Goal: Task Accomplishment & Management: Manage account settings

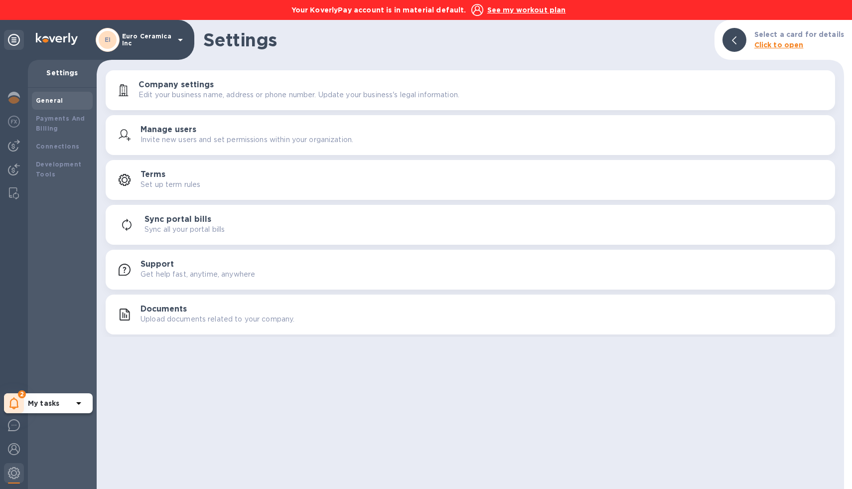
click at [11, 401] on icon at bounding box center [13, 403] width 9 height 12
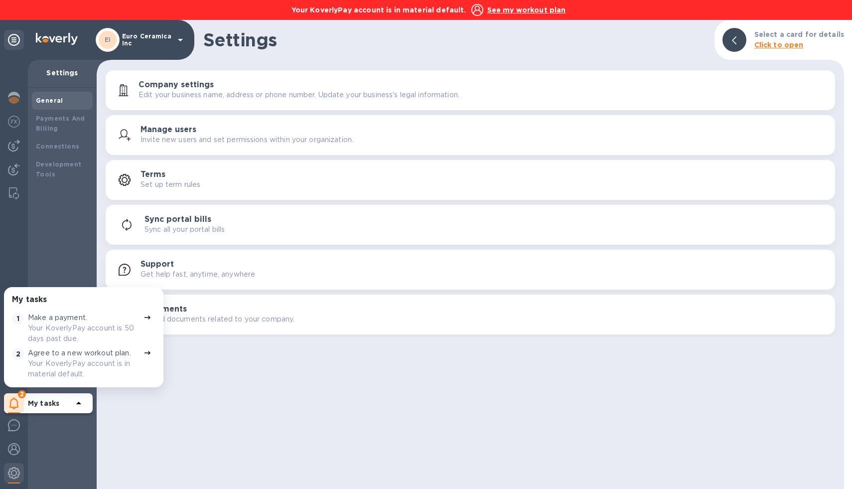
click at [56, 326] on p "Your KoverlyPay account is 50 days past due." at bounding box center [84, 333] width 112 height 21
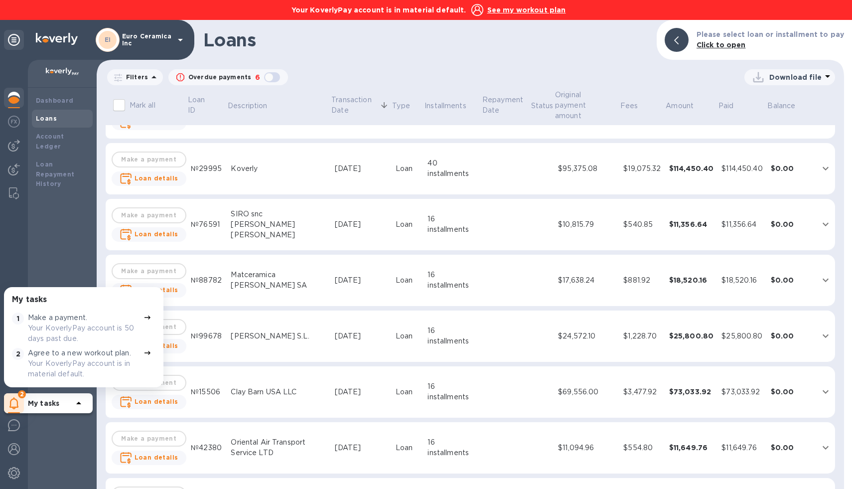
scroll to position [421, 0]
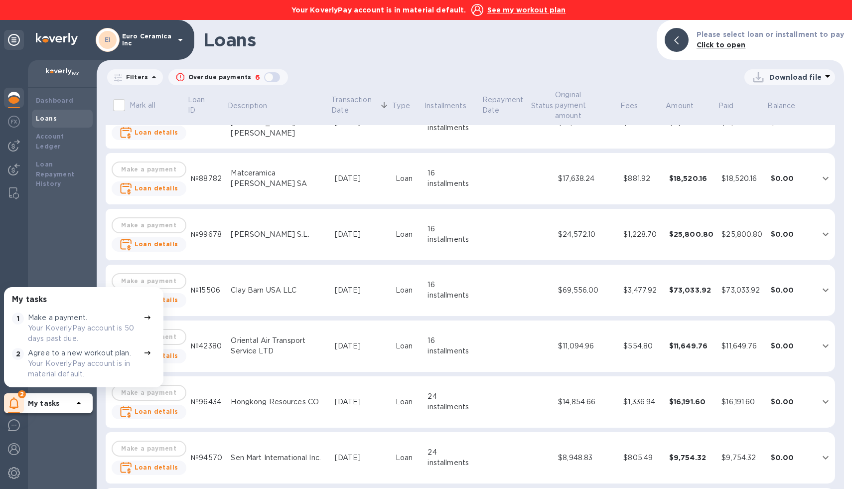
click at [661, 74] on div "Download file" at bounding box center [561, 77] width 547 height 16
click at [503, 12] on u "See my workout plan" at bounding box center [526, 10] width 79 height 8
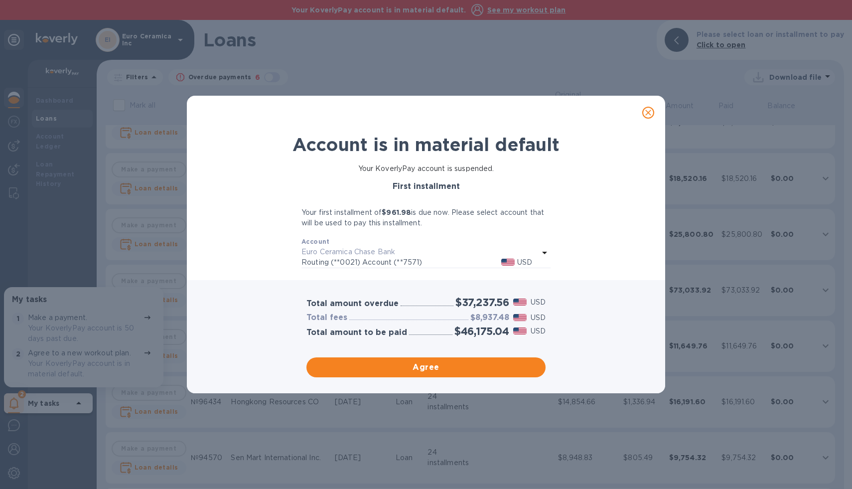
click at [401, 263] on p "Routing (**0021) Account (**7571)" at bounding box center [401, 262] width 200 height 10
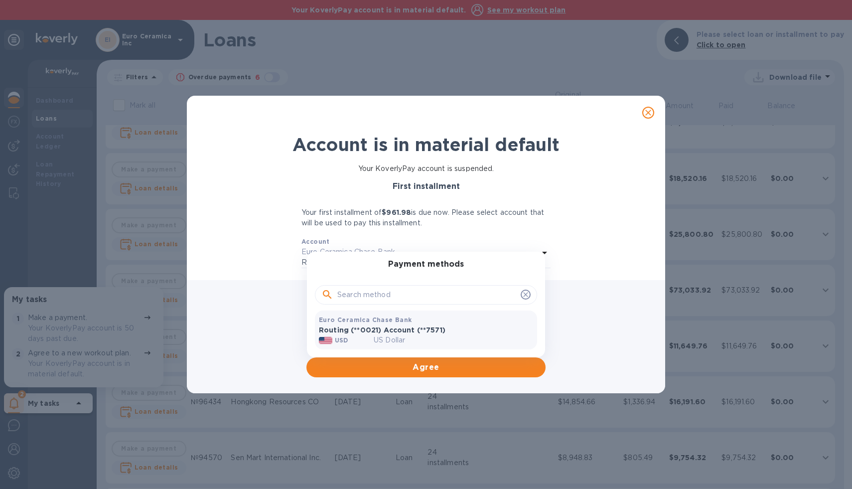
click at [363, 331] on p "Routing (**0021) Account (**7571)" at bounding box center [426, 330] width 214 height 10
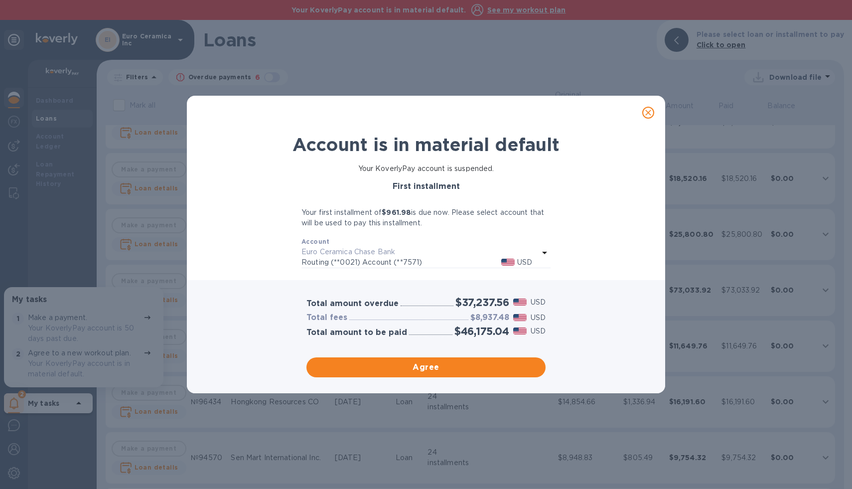
click at [447, 117] on div at bounding box center [426, 113] width 468 height 24
click at [216, 375] on div "Total amount overdue $37,237.56 USD Total fees $8,937.48 USD Total amount to be…" at bounding box center [426, 336] width 478 height 113
click at [412, 81] on div "Account is in material default Your KoverlyPay account is suspended. First inst…" at bounding box center [426, 244] width 852 height 489
click at [609, 103] on div at bounding box center [426, 113] width 468 height 24
click at [612, 51] on div "Account is in material default Your KoverlyPay account is suspended. First inst…" at bounding box center [426, 244] width 852 height 489
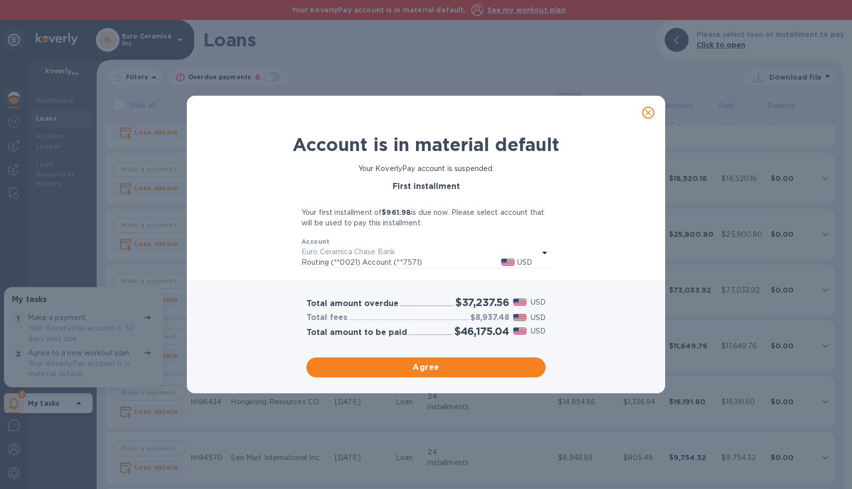
click at [609, 69] on div "Account is in material default Your KoverlyPay account is suspended. First inst…" at bounding box center [426, 244] width 852 height 489
click at [593, 127] on div at bounding box center [426, 113] width 478 height 34
click at [593, 63] on div "Account is in material default Your KoverlyPay account is suspended. First inst…" at bounding box center [426, 244] width 852 height 489
click at [629, 77] on div "Account is in material default Your KoverlyPay account is suspended. First inst…" at bounding box center [426, 244] width 852 height 489
click at [625, 65] on div "Account is in material default Your KoverlyPay account is suspended. First inst…" at bounding box center [426, 244] width 852 height 489
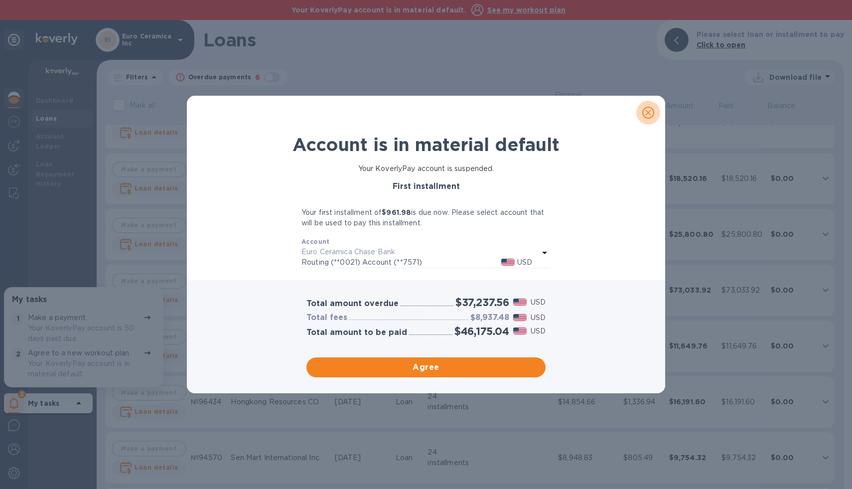
click at [648, 110] on icon "close" at bounding box center [648, 113] width 10 height 10
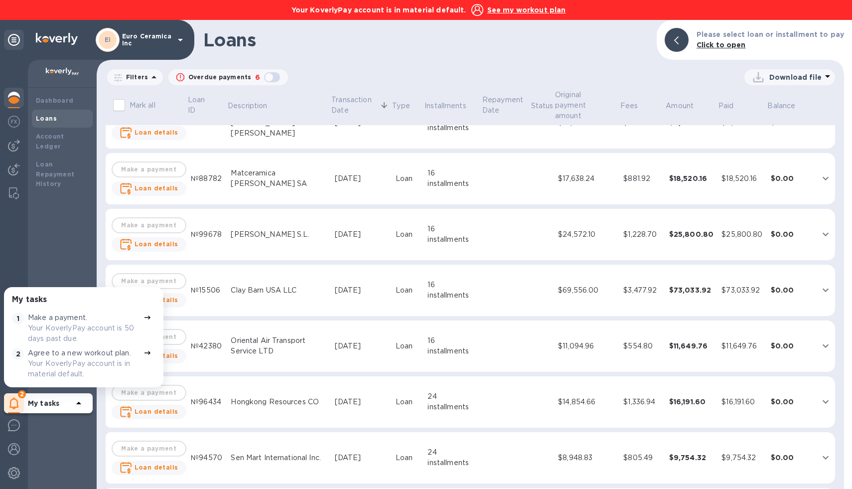
click at [109, 359] on p "Your KoverlyPay account is in material default." at bounding box center [84, 368] width 112 height 21
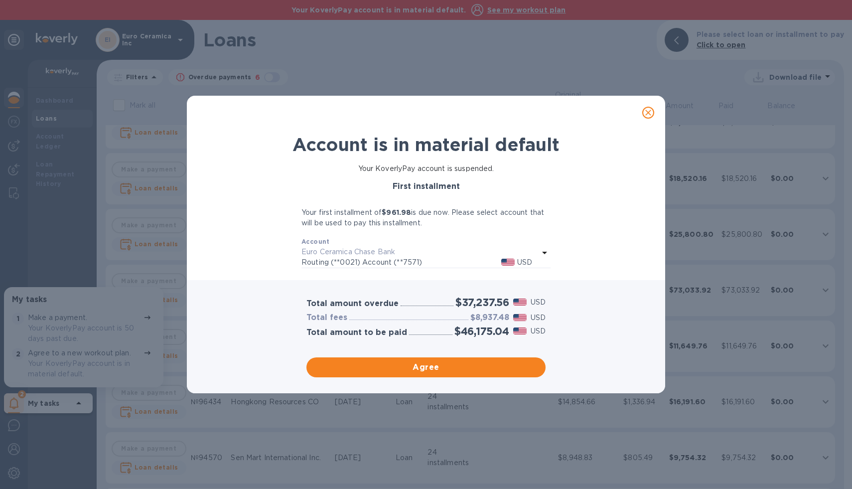
click at [617, 75] on div "Account is in material default Your KoverlyPay account is suspended. First inst…" at bounding box center [426, 244] width 852 height 489
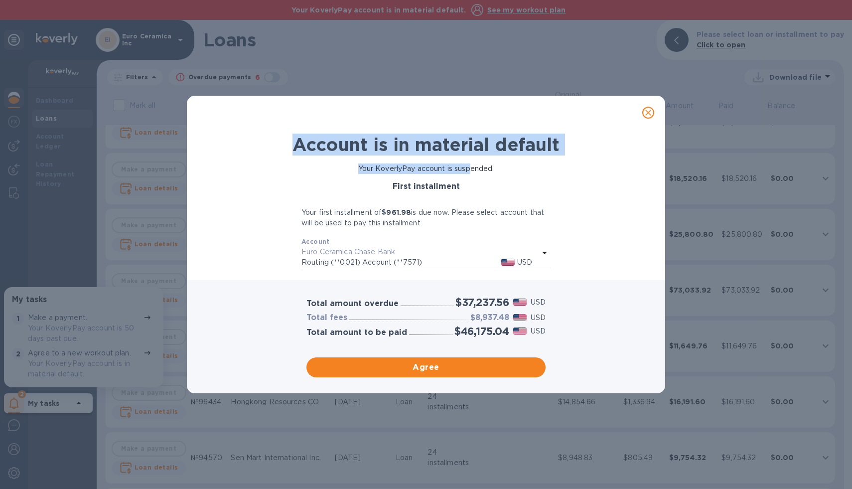
drag, startPoint x: 611, startPoint y: 113, endPoint x: 468, endPoint y: 167, distance: 153.0
click at [468, 167] on div "Account is in material default Your KoverlyPay account is suspended. First inst…" at bounding box center [426, 245] width 478 height 298
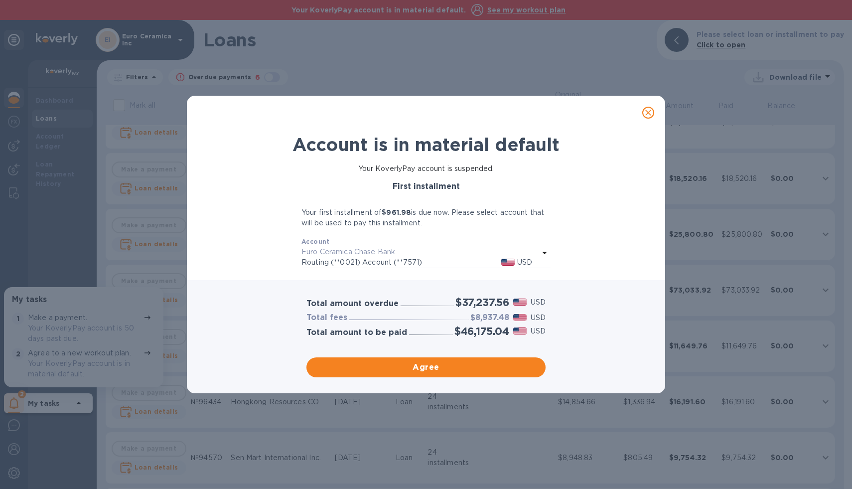
click at [538, 62] on div "Account is in material default Your KoverlyPay account is suspended. First inst…" at bounding box center [426, 244] width 852 height 489
click at [651, 112] on icon "close" at bounding box center [648, 113] width 10 height 10
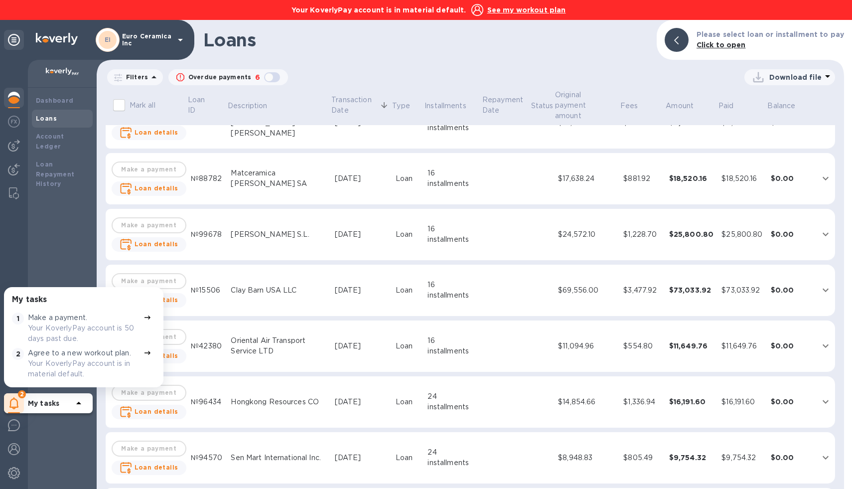
click at [96, 352] on p "Agree to a new workout plan." at bounding box center [79, 353] width 103 height 10
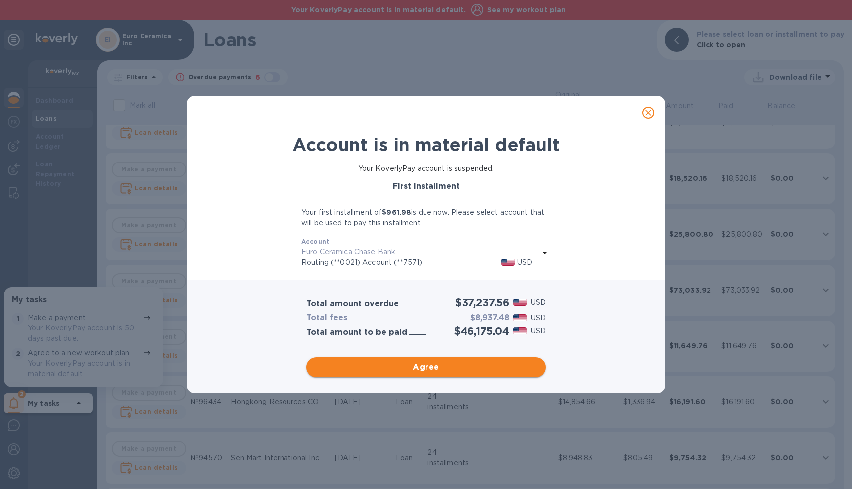
click at [377, 365] on span "Agree" at bounding box center [425, 367] width 223 height 12
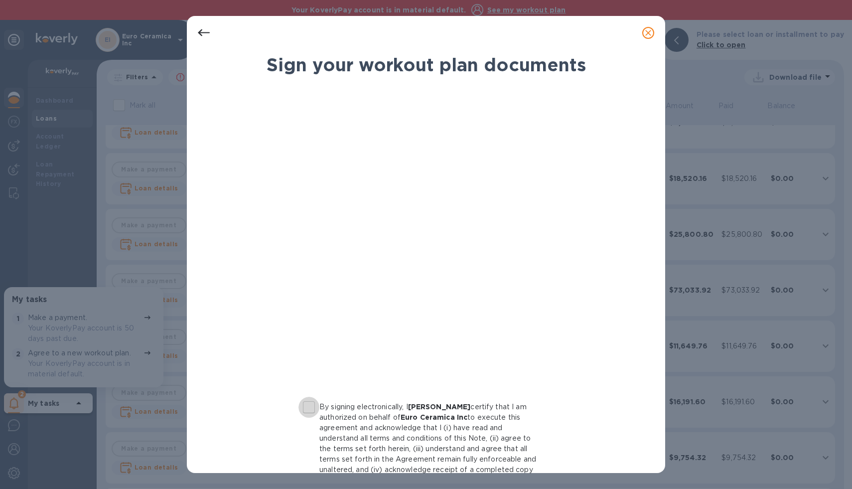
click at [307, 410] on input "By signing electronically, I Nicolas Marjieh certify that I am authorized on be…" at bounding box center [308, 407] width 21 height 21
checkbox input "true"
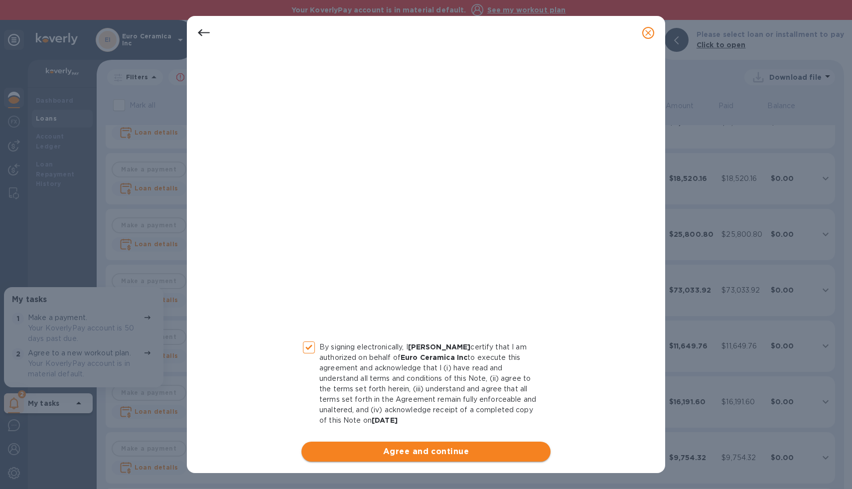
click at [401, 455] on span "Agree and continue" at bounding box center [425, 452] width 233 height 12
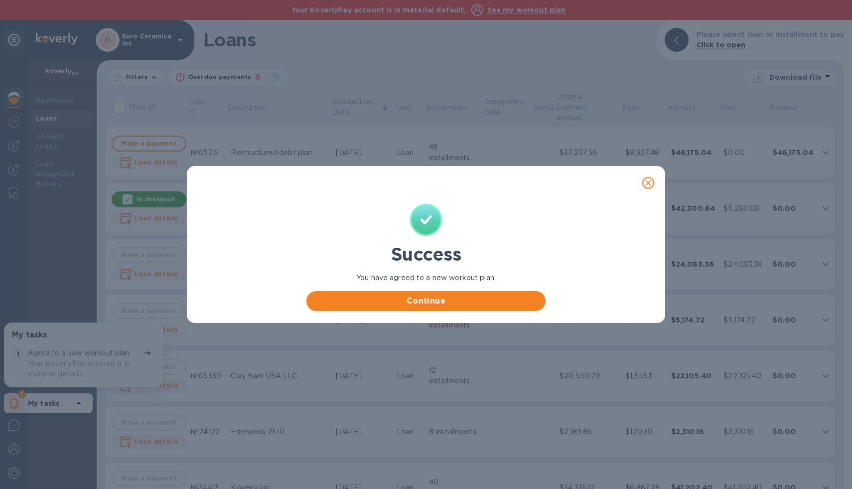
scroll to position [0, 0]
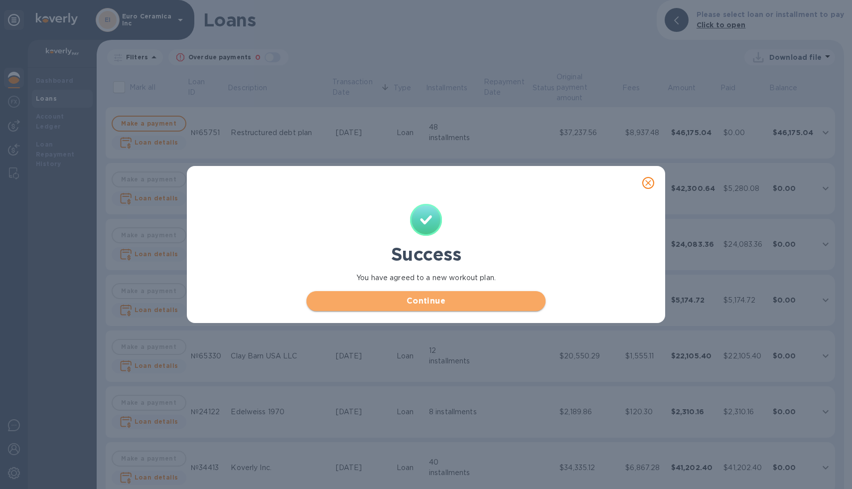
click at [424, 301] on span "Continue" at bounding box center [425, 301] width 223 height 12
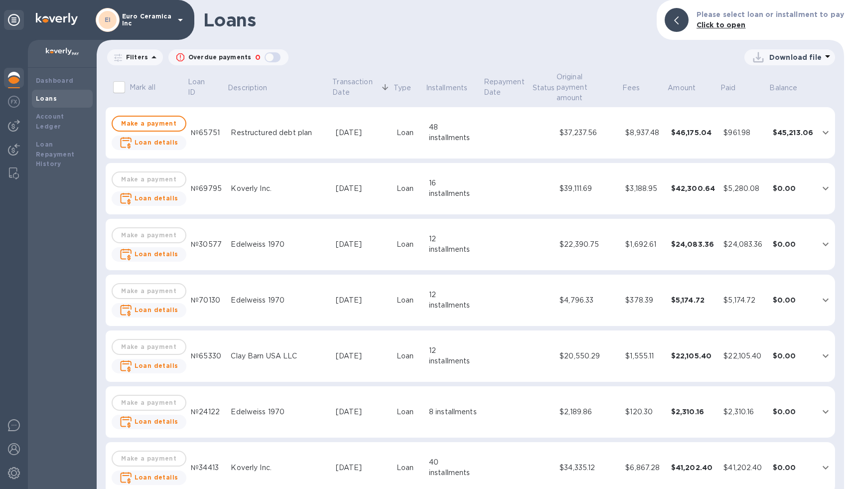
click at [504, 116] on td at bounding box center [507, 133] width 49 height 52
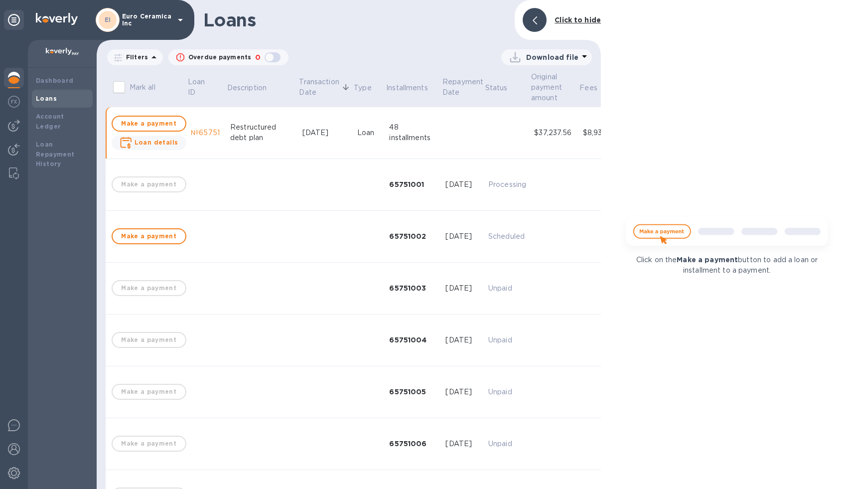
click at [504, 116] on td at bounding box center [507, 133] width 46 height 52
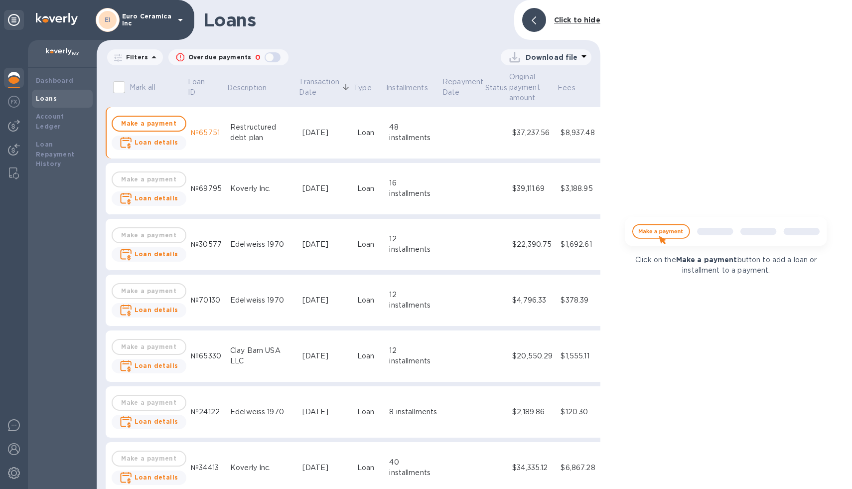
click at [72, 243] on div "Dashboard Loans Account Ledger Loan Repayment History" at bounding box center [62, 278] width 69 height 421
click at [664, 82] on div "Click on the Make a payment button to add a loan or installment to a payment." at bounding box center [726, 244] width 252 height 489
click at [580, 106] on th "Fees" at bounding box center [579, 89] width 45 height 36
click at [672, 227] on img at bounding box center [726, 234] width 216 height 43
click at [671, 231] on img at bounding box center [726, 234] width 216 height 43
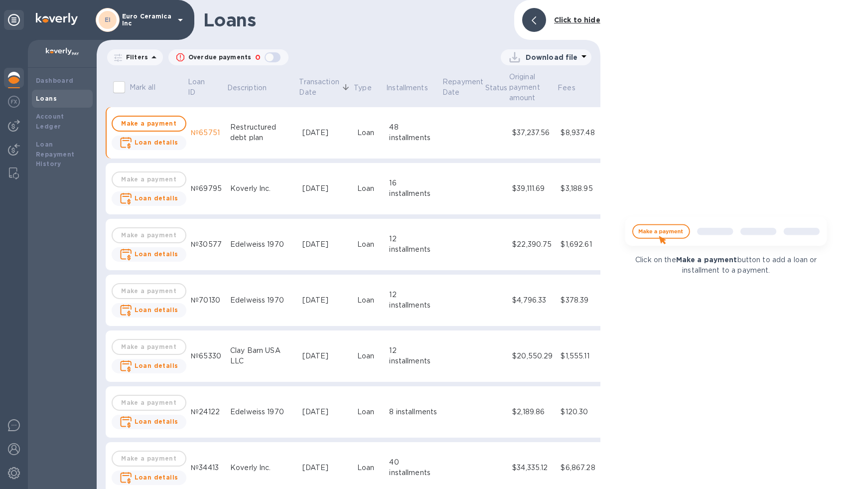
click at [51, 241] on div "Dashboard Loans Account Ledger Loan Repayment History" at bounding box center [62, 278] width 69 height 421
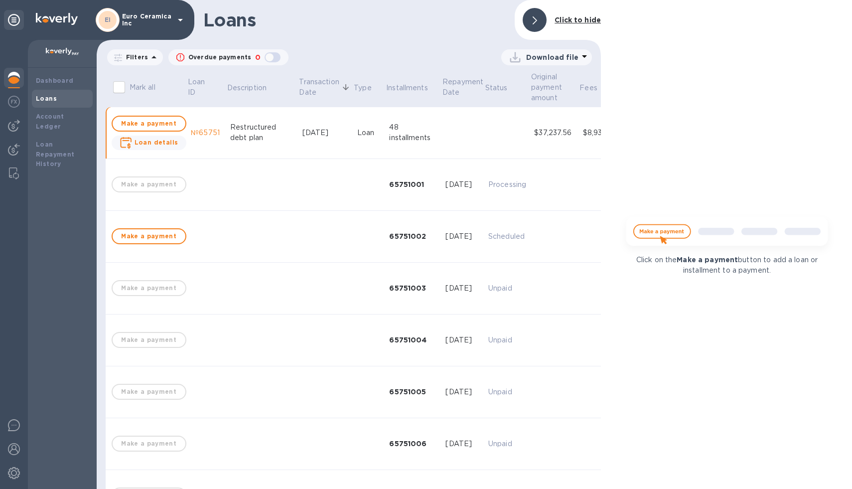
scroll to position [0, 0]
click at [457, 55] on div "Download file" at bounding box center [440, 57] width 303 height 16
click at [494, 187] on p "Processing" at bounding box center [507, 184] width 38 height 10
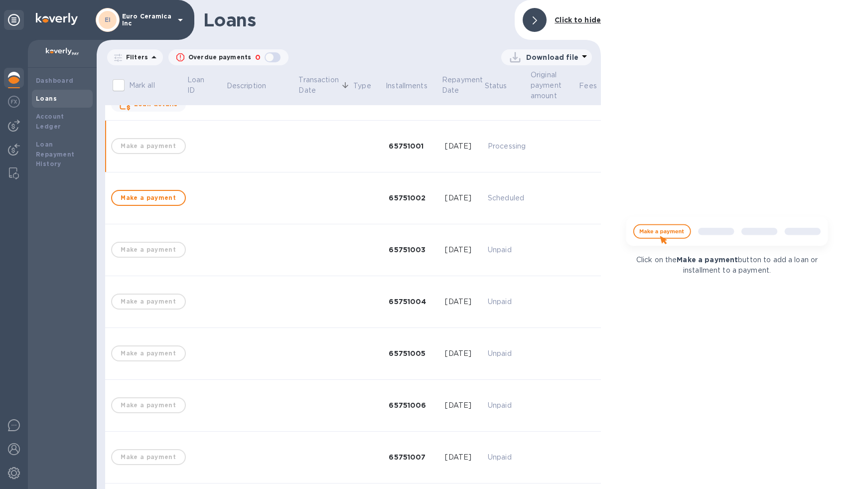
click at [581, 16] on b "Click to hide" at bounding box center [578, 20] width 46 height 8
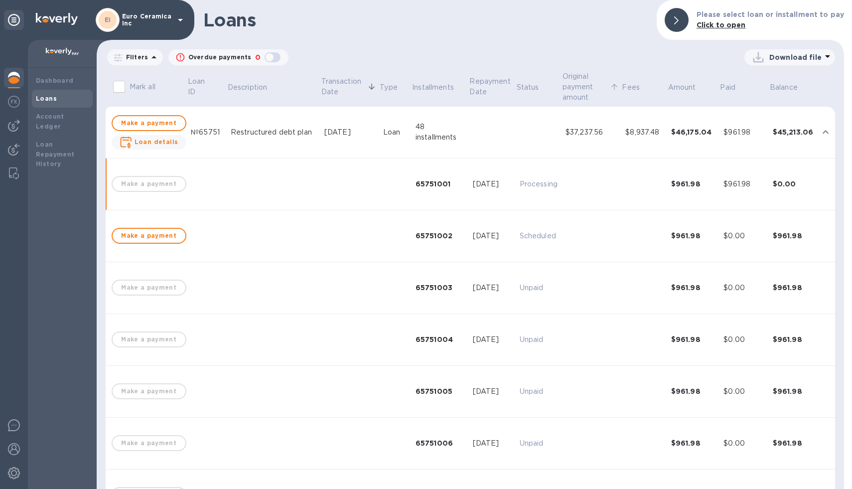
scroll to position [0, 0]
click at [520, 185] on p "Processing" at bounding box center [539, 184] width 38 height 10
click at [60, 81] on b "Dashboard" at bounding box center [55, 80] width 38 height 7
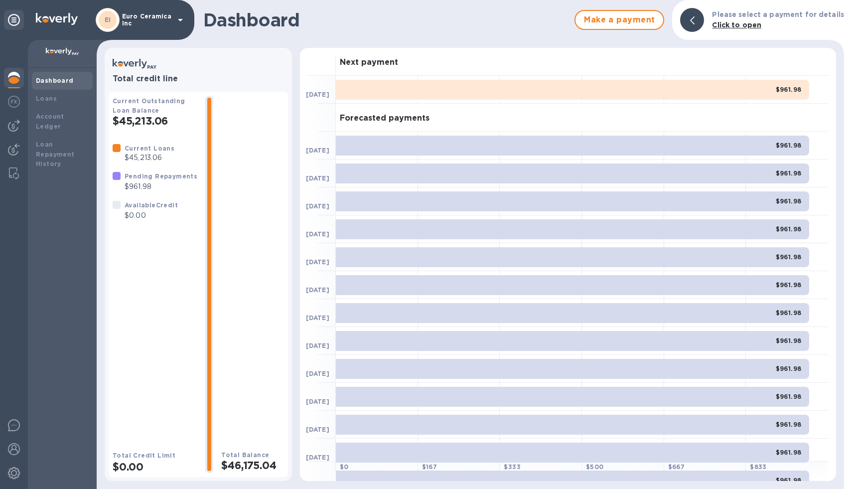
click at [357, 88] on div "$961.98" at bounding box center [572, 90] width 473 height 20
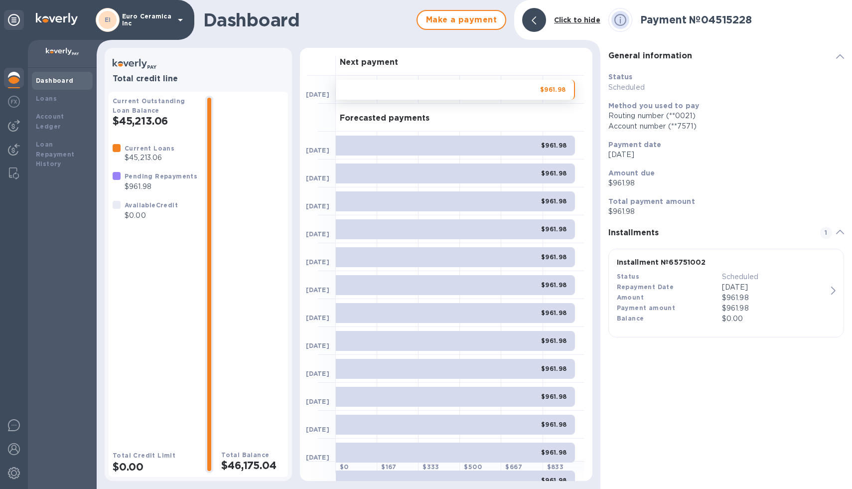
click at [229, 207] on div "Total Balance $46,175.04" at bounding box center [252, 284] width 63 height 377
click at [398, 89] on div "$961.98" at bounding box center [455, 90] width 239 height 20
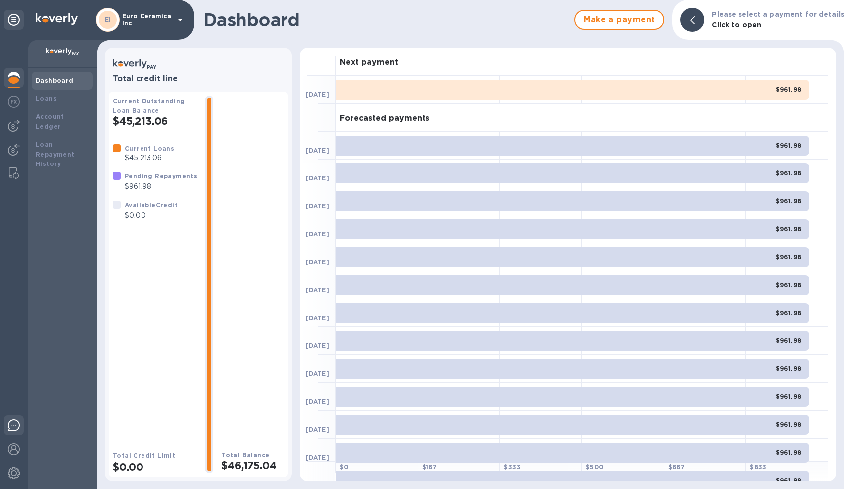
click at [16, 425] on img at bounding box center [14, 425] width 12 height 12
click at [252, 301] on div "Total Balance $46,175.04" at bounding box center [252, 284] width 63 height 377
